Goal: Information Seeking & Learning: Learn about a topic

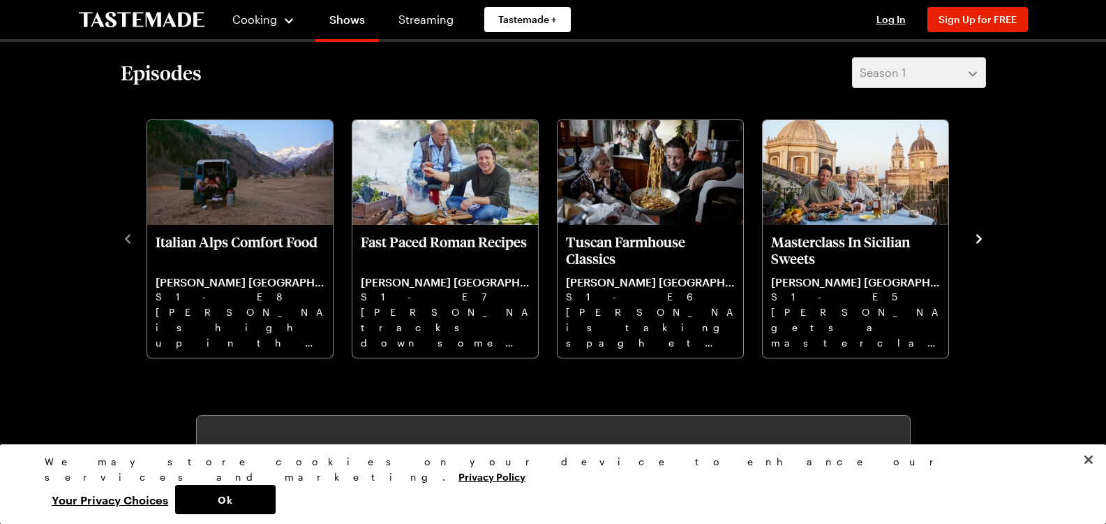
scroll to position [423, 0]
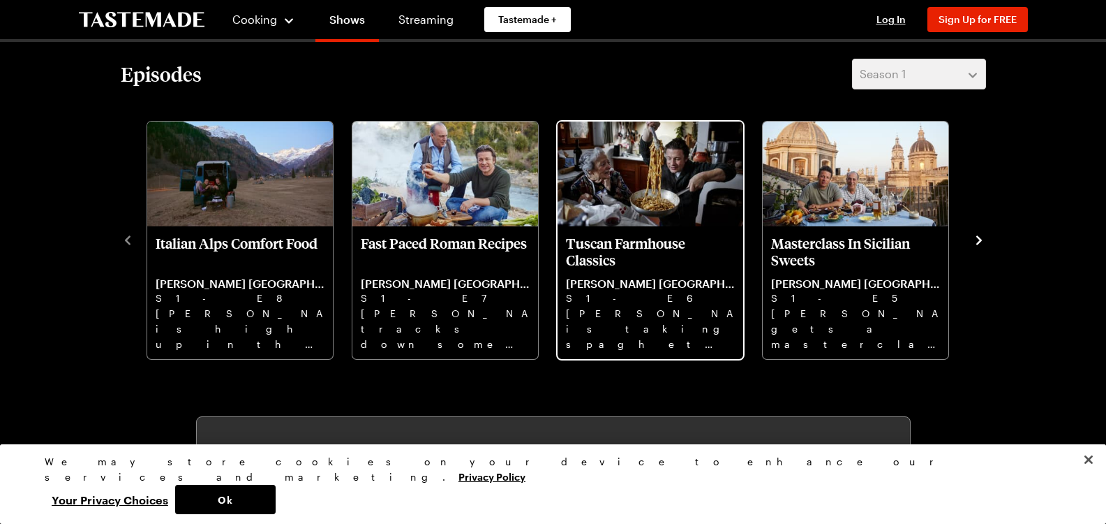
click at [632, 341] on p "[PERSON_NAME] is taking spaghetti bolognese to the next level and re-creating a…" at bounding box center [650, 328] width 169 height 45
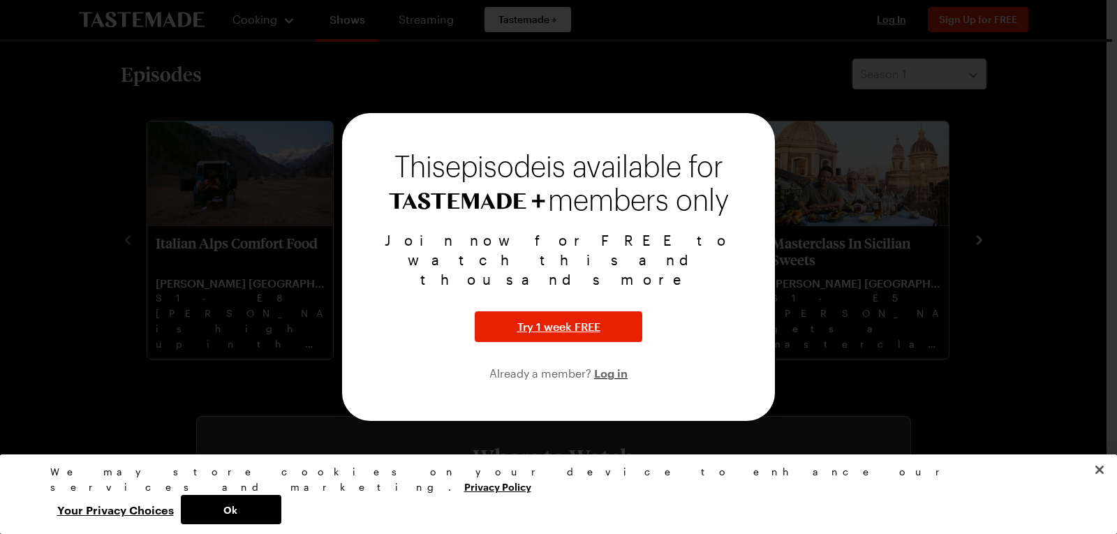
click at [59, 167] on div at bounding box center [558, 267] width 1117 height 534
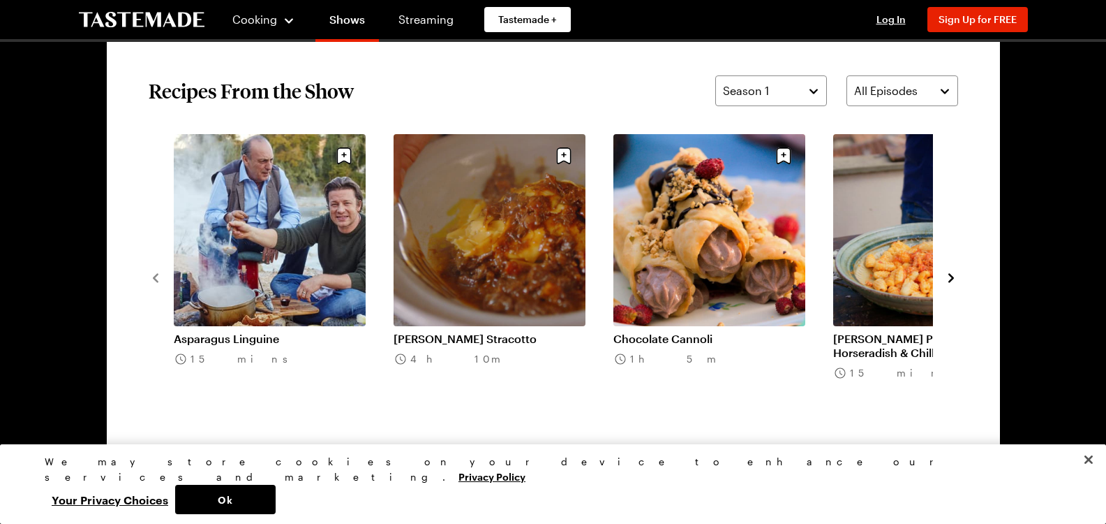
scroll to position [1065, 0]
click at [496, 332] on link "[PERSON_NAME] Stracotto" at bounding box center [490, 339] width 192 height 14
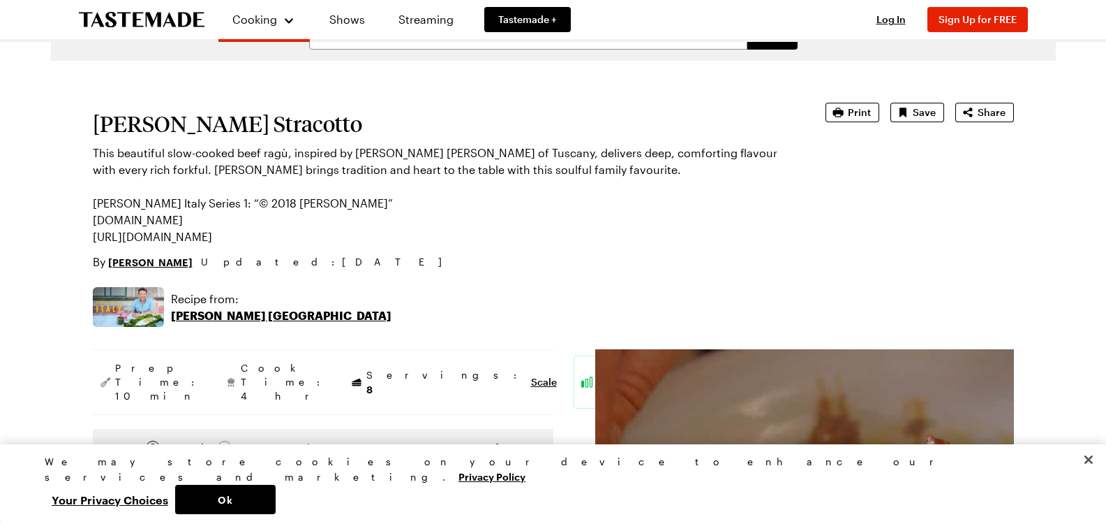
scroll to position [31, 6]
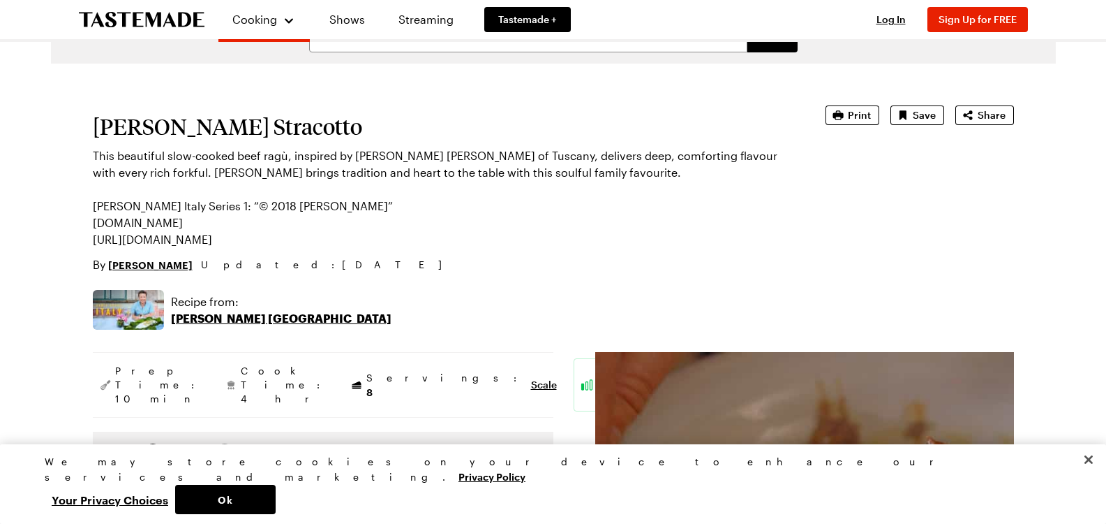
drag, startPoint x: 315, startPoint y: 123, endPoint x: 64, endPoint y: 129, distance: 250.7
click at [149, 119] on h1 "[PERSON_NAME] Stracotto" at bounding box center [440, 126] width 694 height 25
drag, startPoint x: 84, startPoint y: 134, endPoint x: 339, endPoint y: 125, distance: 255.6
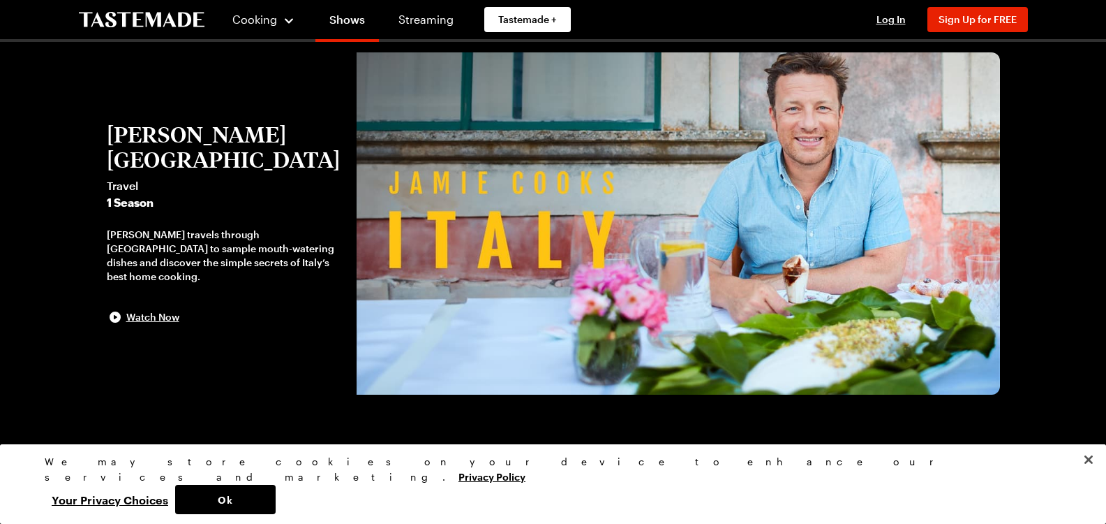
scroll to position [1065, 0]
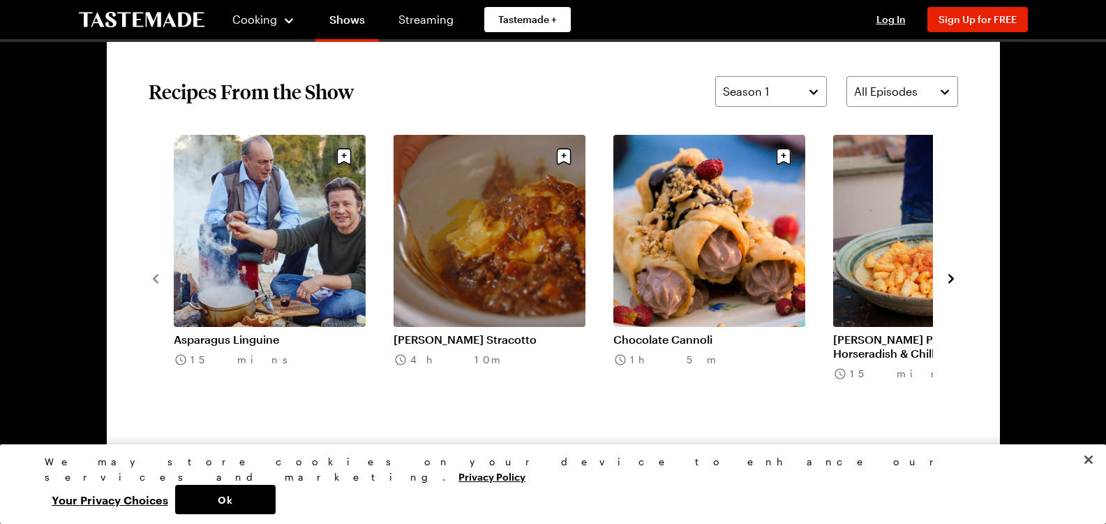
click at [947, 278] on icon "navigate to next item" at bounding box center [951, 279] width 14 height 14
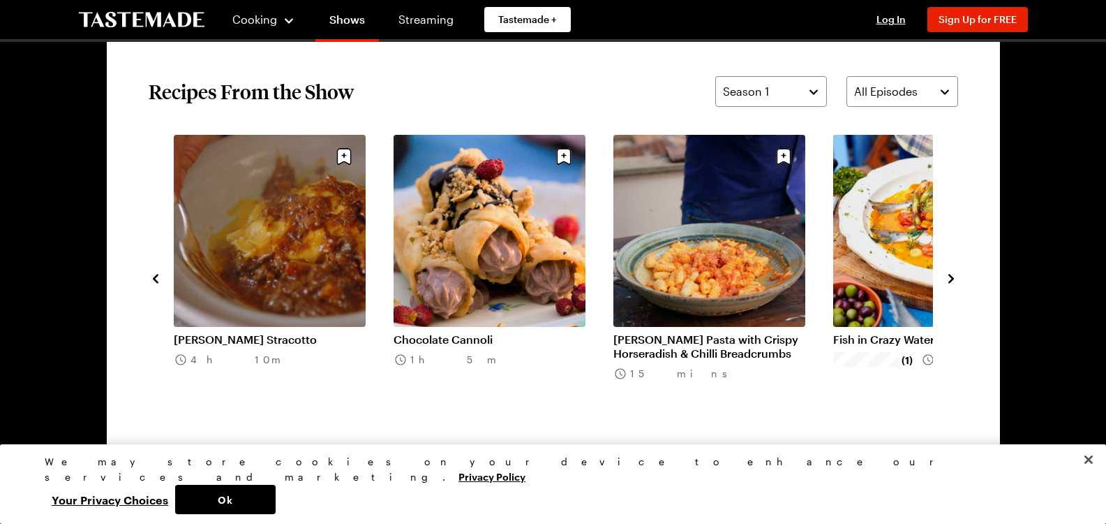
click at [949, 278] on icon "navigate to next item" at bounding box center [951, 279] width 14 height 14
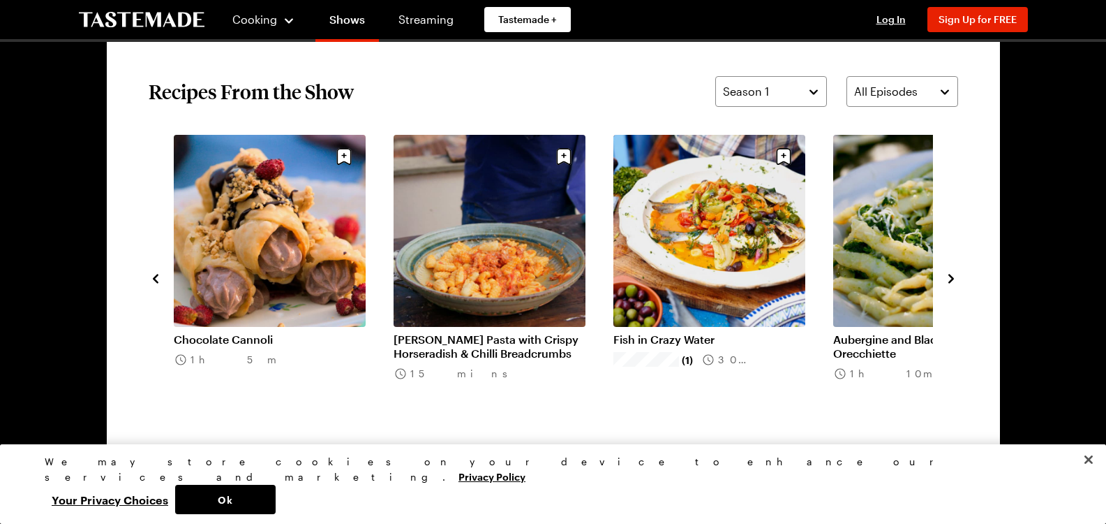
click at [950, 278] on icon "navigate to next item" at bounding box center [951, 279] width 14 height 14
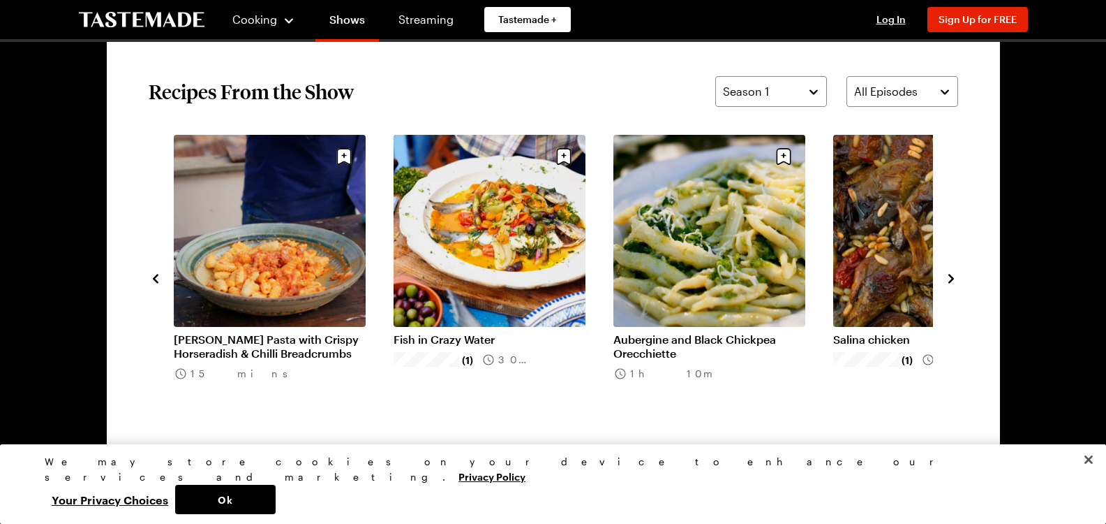
click at [950, 278] on icon "navigate to next item" at bounding box center [951, 279] width 14 height 14
